Goal: Communication & Community: Connect with others

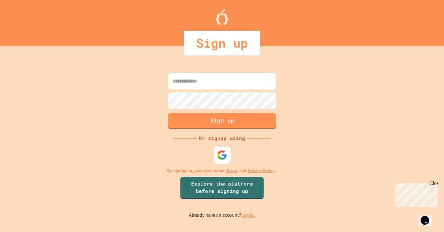
click at [226, 152] on img at bounding box center [222, 155] width 10 height 10
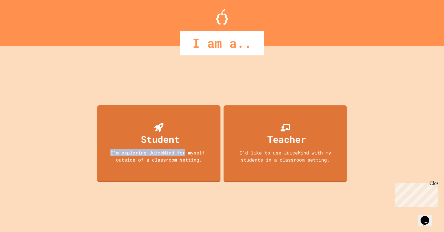
click at [182, 149] on div "Student I'm exploring JuiceMind for myself, outside of a classroom setting." at bounding box center [158, 143] width 123 height 77
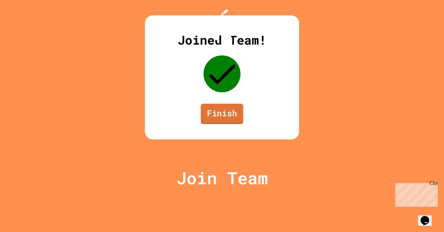
click at [227, 124] on link "Finish" at bounding box center [222, 114] width 43 height 20
